Goal: Communication & Community: Share content

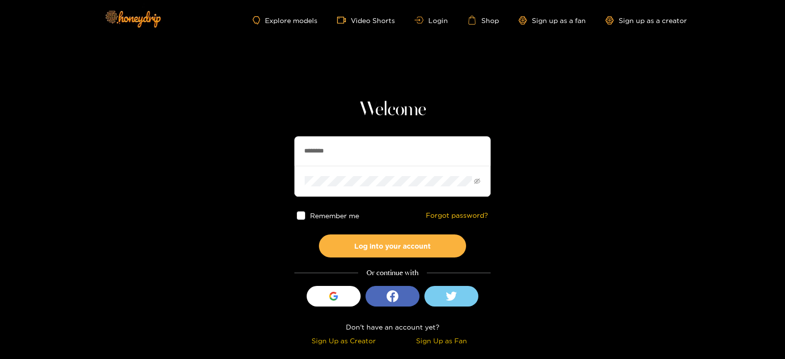
drag, startPoint x: 344, startPoint y: 140, endPoint x: 251, endPoint y: 135, distance: 93.8
click at [251, 135] on section "Welcome ******** Remember me Forgot password? Log into your account Or continue…" at bounding box center [392, 174] width 785 height 349
type input "********"
click at [319, 234] on button "Log into your account" at bounding box center [392, 245] width 147 height 23
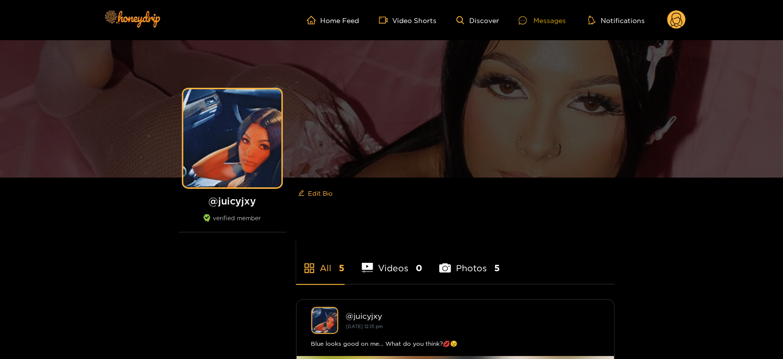
click at [549, 23] on div "Messages" at bounding box center [542, 20] width 47 height 11
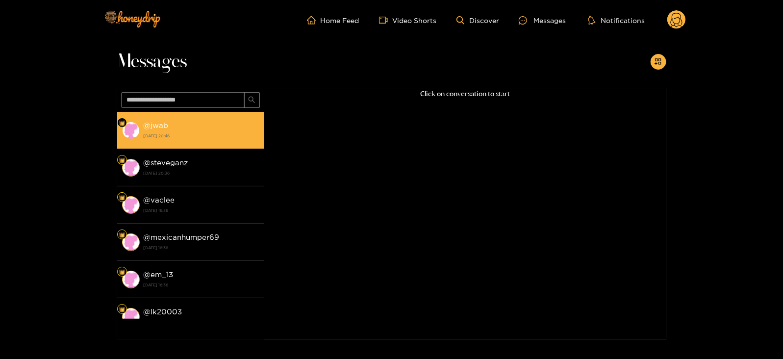
click at [187, 146] on li "@ jwab 25 August 2025 20:46" at bounding box center [190, 130] width 147 height 37
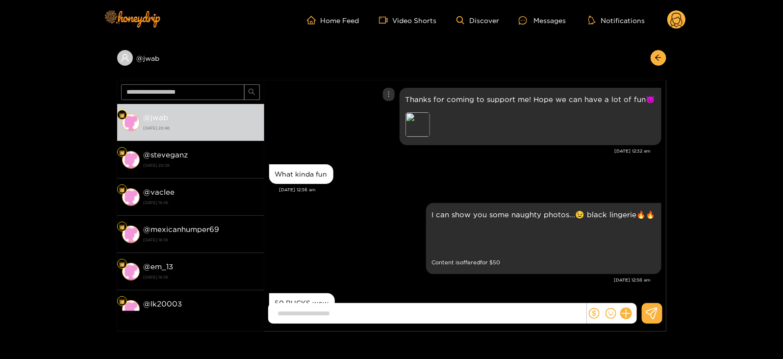
scroll to position [503, 0]
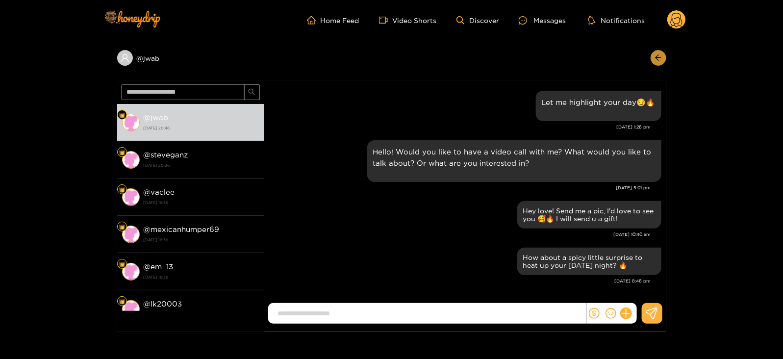
click at [659, 59] on icon "arrow-left" at bounding box center [658, 57] width 7 height 7
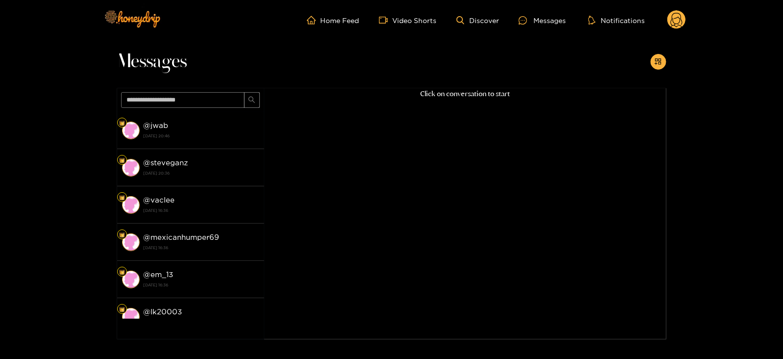
click at [659, 59] on icon "appstore-add" at bounding box center [658, 61] width 6 height 6
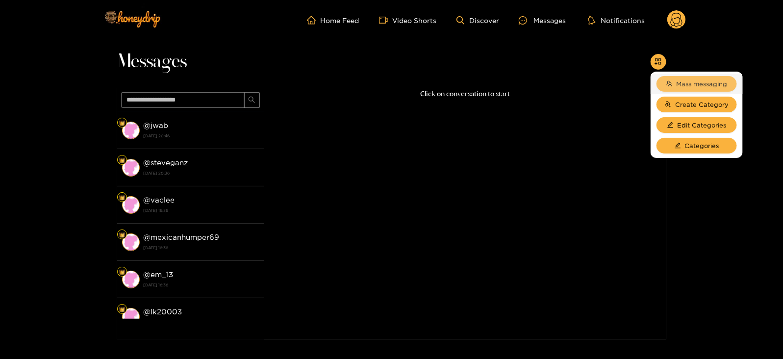
click at [678, 76] on button "Mass messaging" at bounding box center [697, 84] width 80 height 16
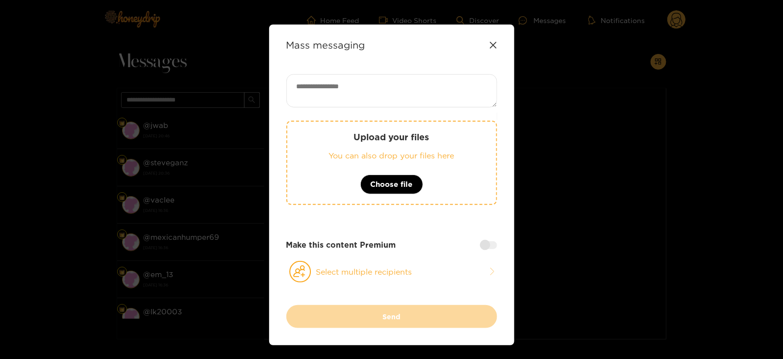
click at [424, 87] on textarea at bounding box center [391, 90] width 211 height 33
paste textarea "**********"
type textarea "**********"
click at [321, 278] on button "Select multiple recipients" at bounding box center [391, 271] width 211 height 23
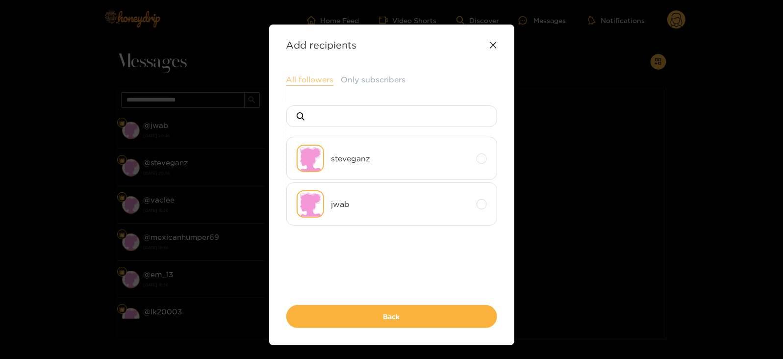
click at [306, 82] on button "All followers" at bounding box center [310, 80] width 48 height 12
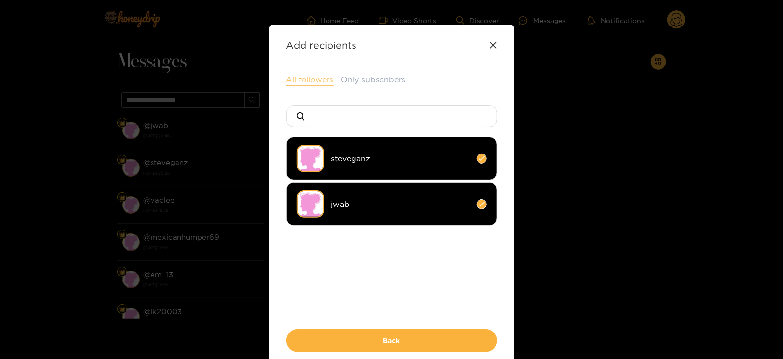
scroll to position [49, 0]
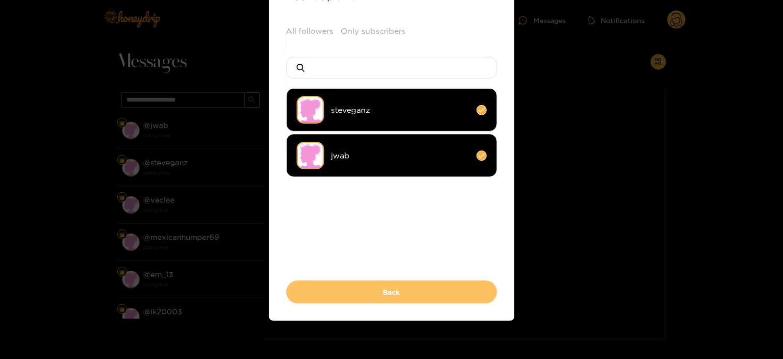
click at [325, 298] on button "Back" at bounding box center [391, 291] width 211 height 23
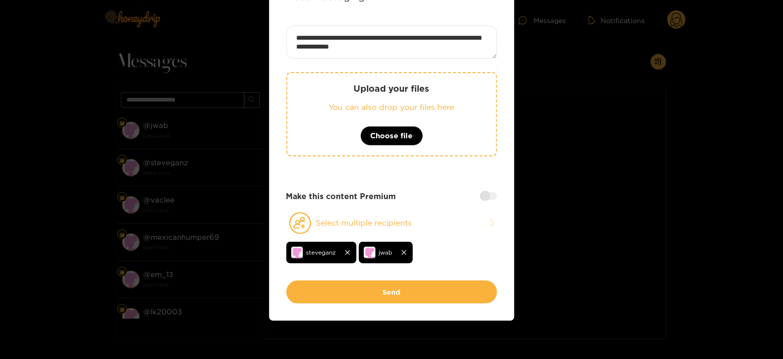
click at [325, 298] on button "Send" at bounding box center [391, 291] width 211 height 23
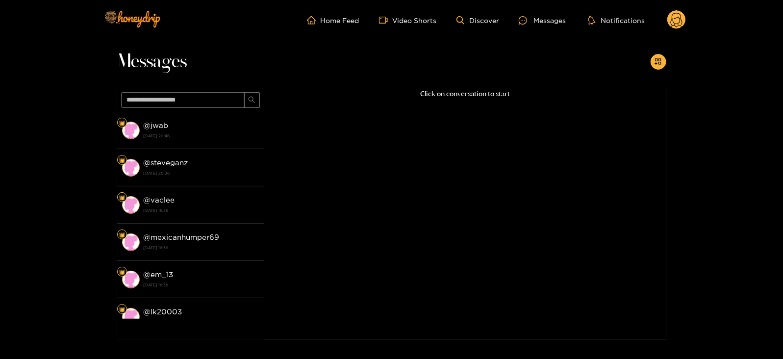
scroll to position [25, 0]
click at [680, 21] on icon at bounding box center [677, 21] width 12 height 17
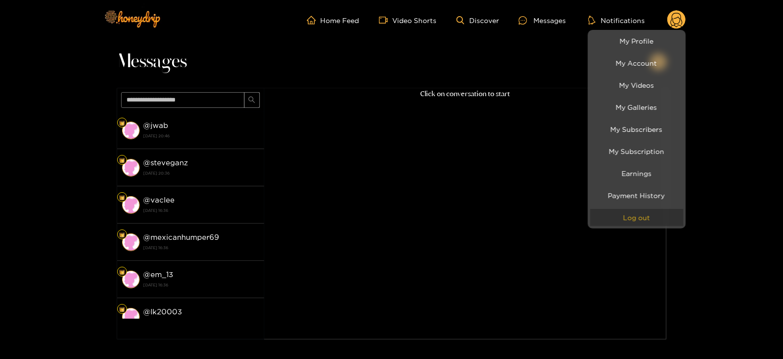
click at [642, 221] on button "Log out" at bounding box center [636, 217] width 93 height 17
